Goal: Task Accomplishment & Management: Manage account settings

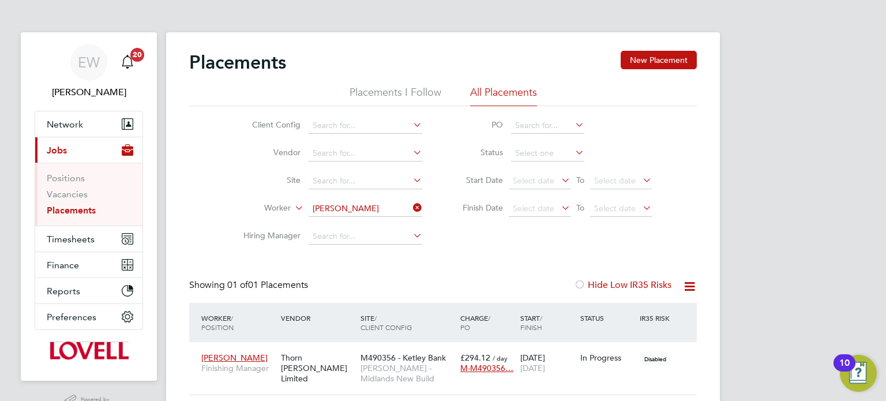
scroll to position [47, 0]
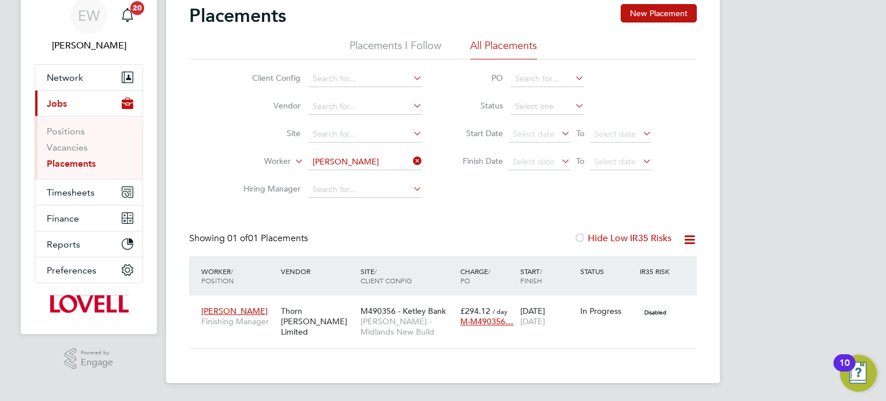
click at [65, 166] on link "Placements" at bounding box center [71, 163] width 49 height 11
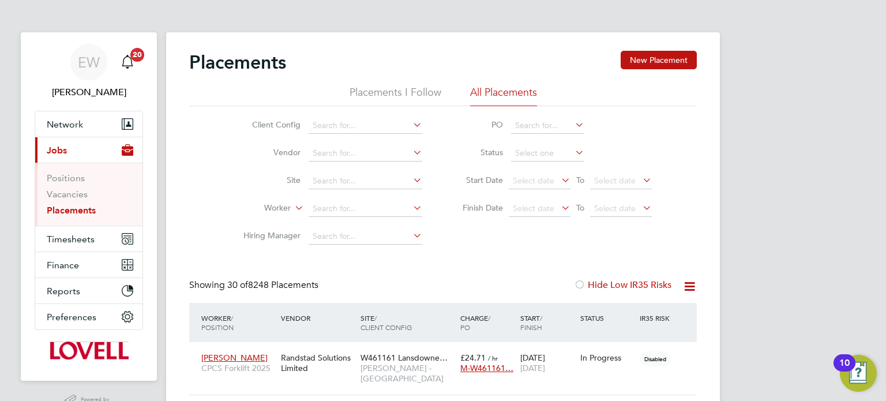
click at [326, 218] on li "Worker" at bounding box center [328, 209] width 217 height 28
click at [332, 209] on input at bounding box center [366, 209] width 114 height 16
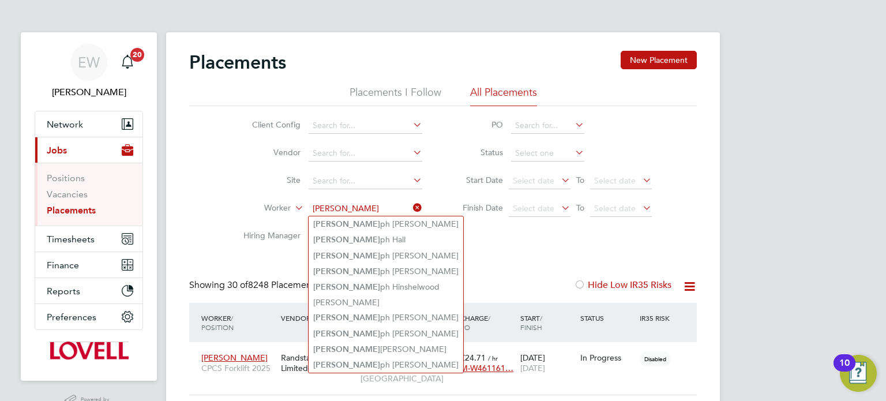
type input "[PERSON_NAME]"
click at [411, 207] on icon at bounding box center [411, 208] width 0 height 16
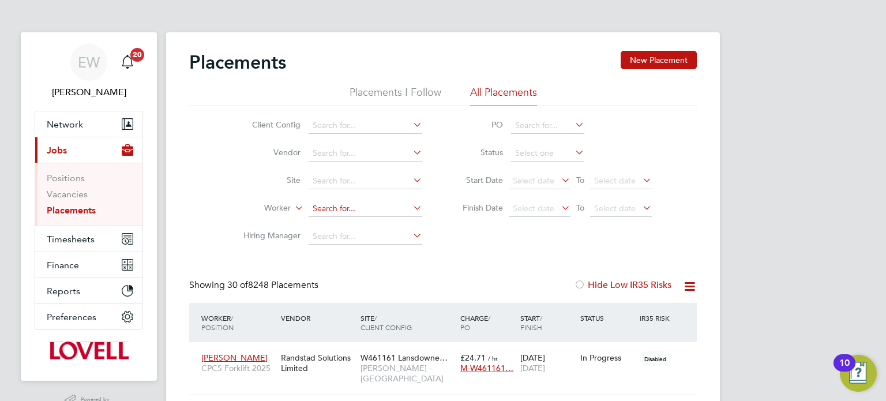
click at [354, 208] on input at bounding box center [366, 209] width 114 height 16
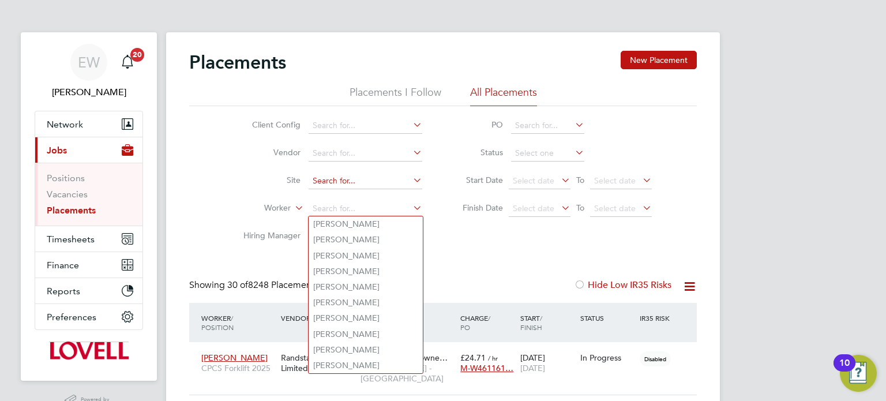
click at [341, 182] on input at bounding box center [366, 181] width 114 height 16
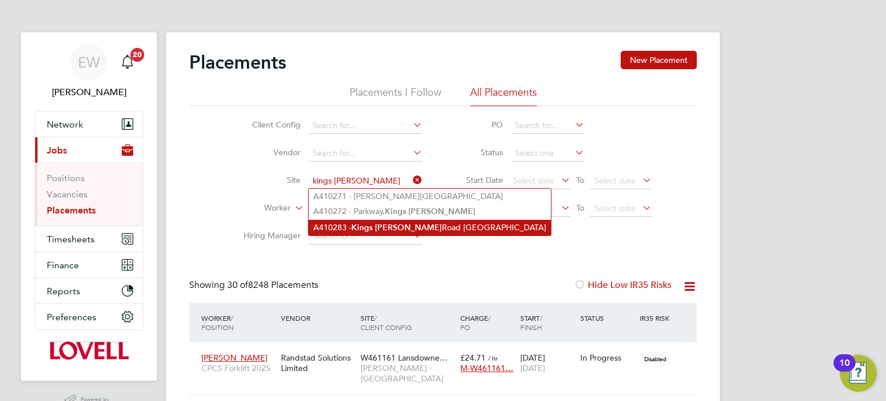
click at [386, 228] on b "[PERSON_NAME]" at bounding box center [408, 228] width 67 height 10
type input "A410283 - [GEOGRAPHIC_DATA][PERSON_NAME]"
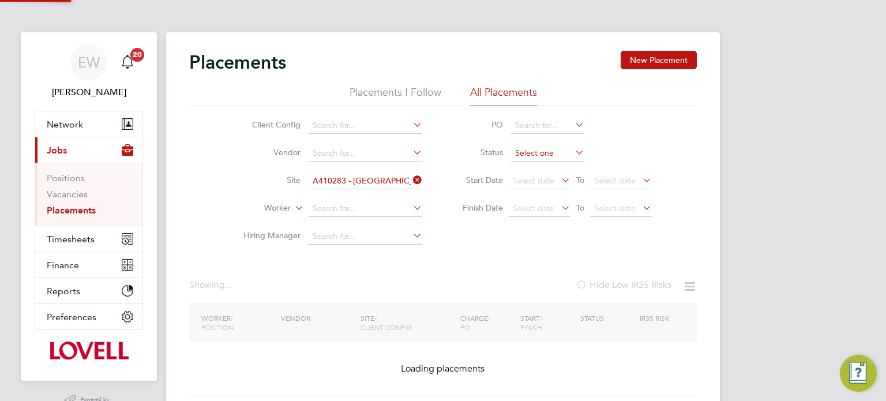
click at [538, 156] on input at bounding box center [547, 153] width 73 height 16
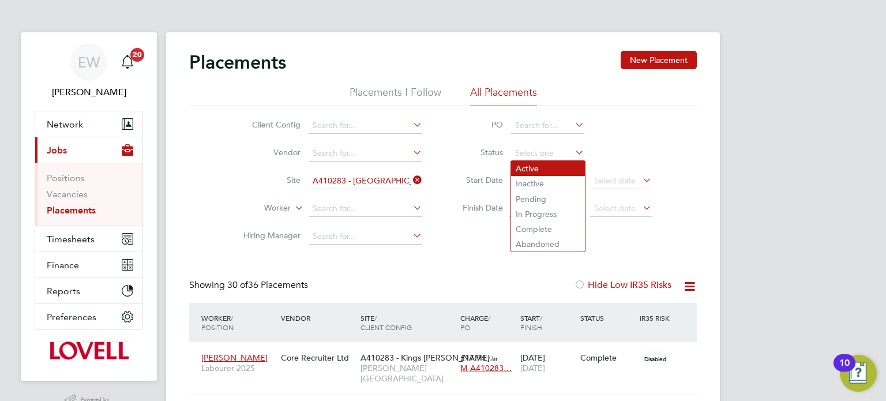
click at [525, 170] on li "Active" at bounding box center [548, 168] width 74 height 15
type input "Active"
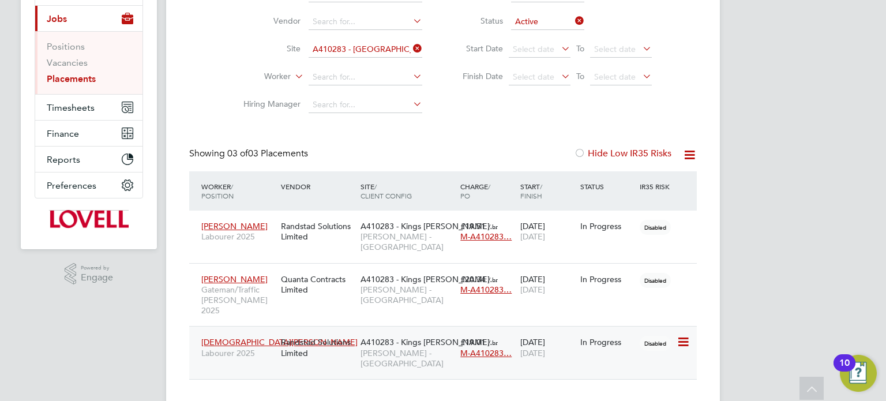
click at [425, 337] on span "A410283 - Kings [PERSON_NAME]…" at bounding box center [428, 342] width 137 height 10
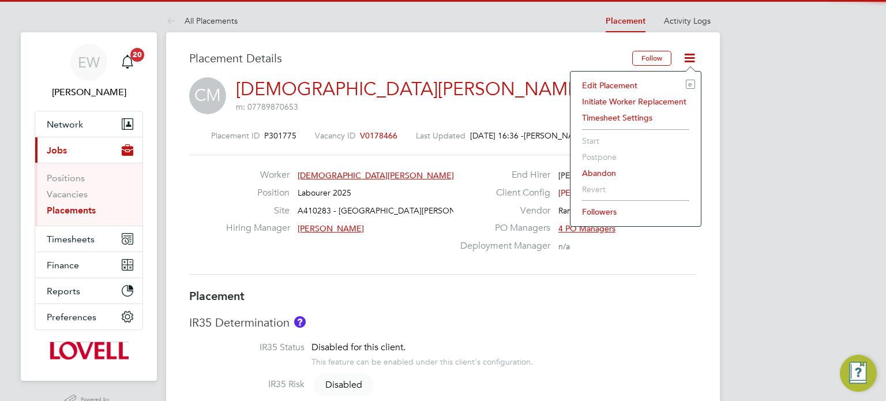
click at [624, 82] on li "Edit Placement e" at bounding box center [635, 85] width 119 height 16
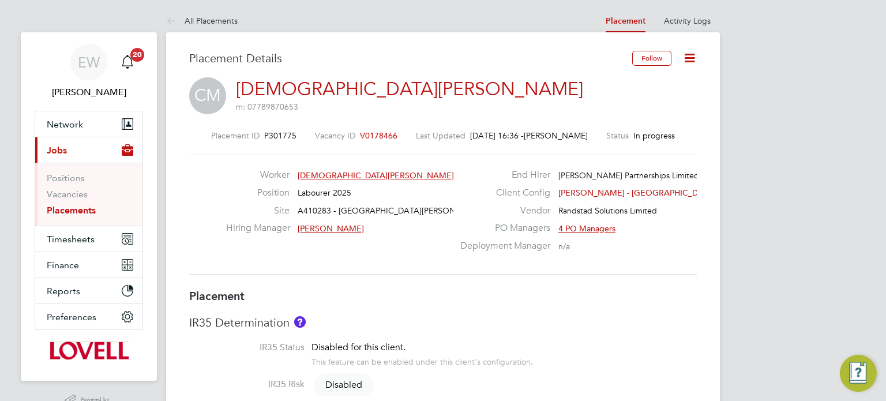
type input "Myles Tuddenham"
type input "[DATE]"
type input "08:00"
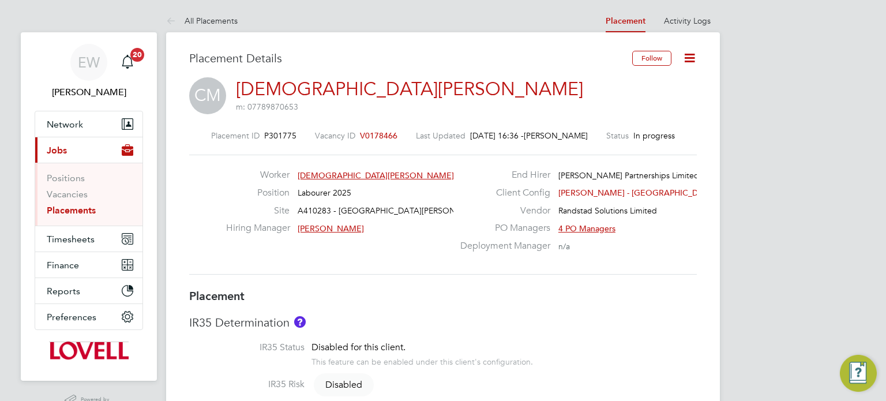
type input "17:00"
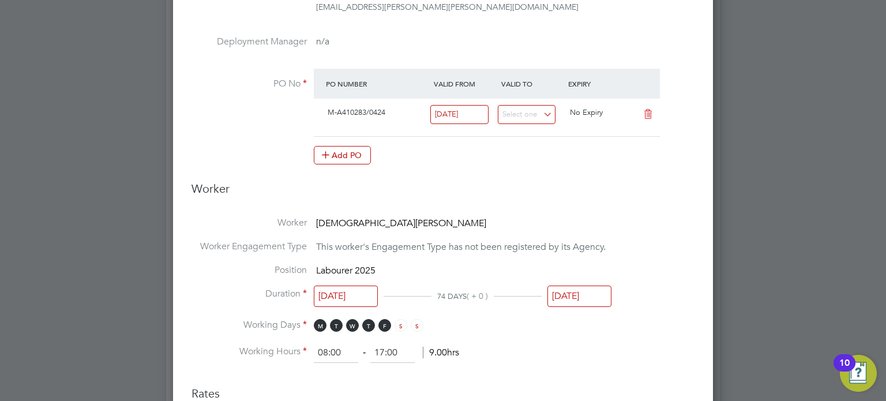
click at [582, 292] on input "[DATE]" at bounding box center [579, 295] width 64 height 21
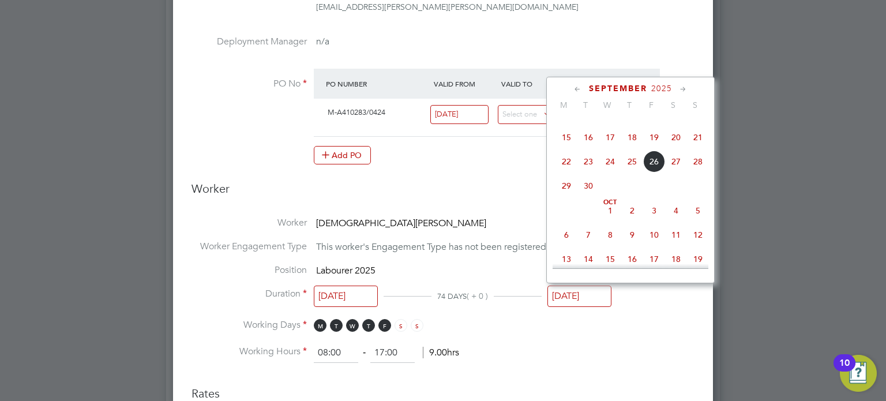
click at [660, 221] on span "3" at bounding box center [654, 211] width 22 height 22
type input "[DATE]"
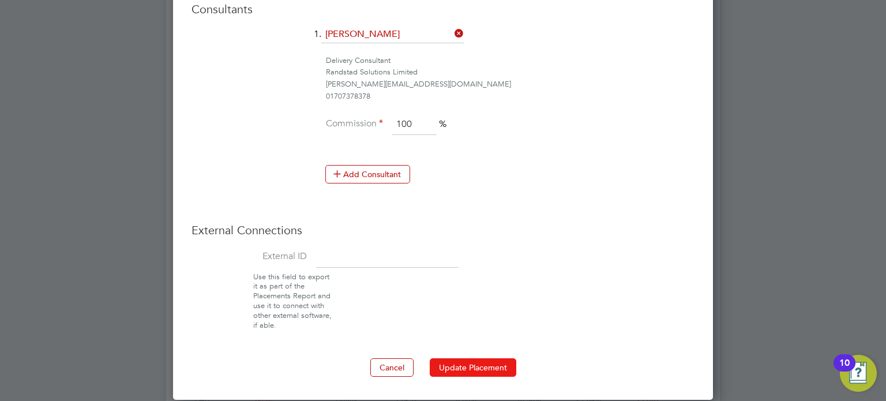
click at [473, 358] on button "Update Placement" at bounding box center [473, 367] width 87 height 18
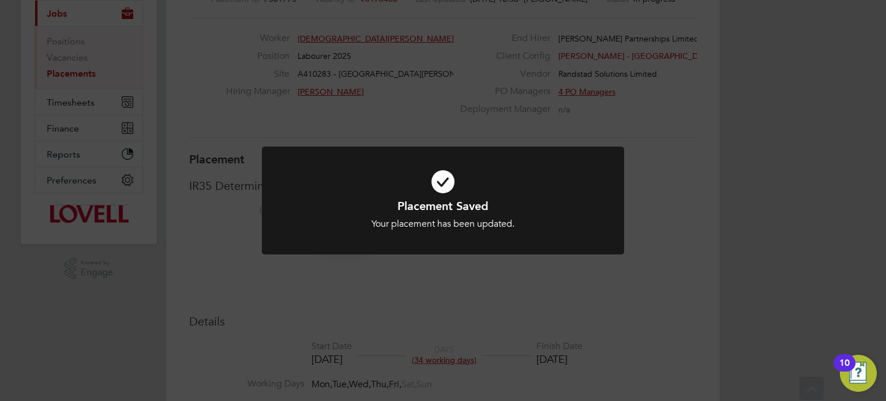
click at [793, 27] on div "Placement Saved Your placement has been updated. Cancel Okay" at bounding box center [443, 200] width 886 height 401
